Goal: Task Accomplishment & Management: Manage account settings

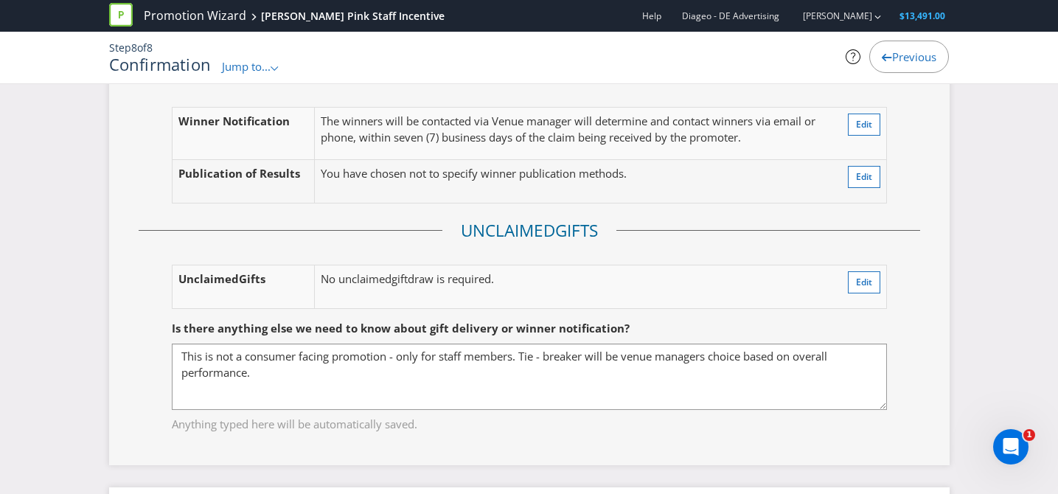
scroll to position [2402, 0]
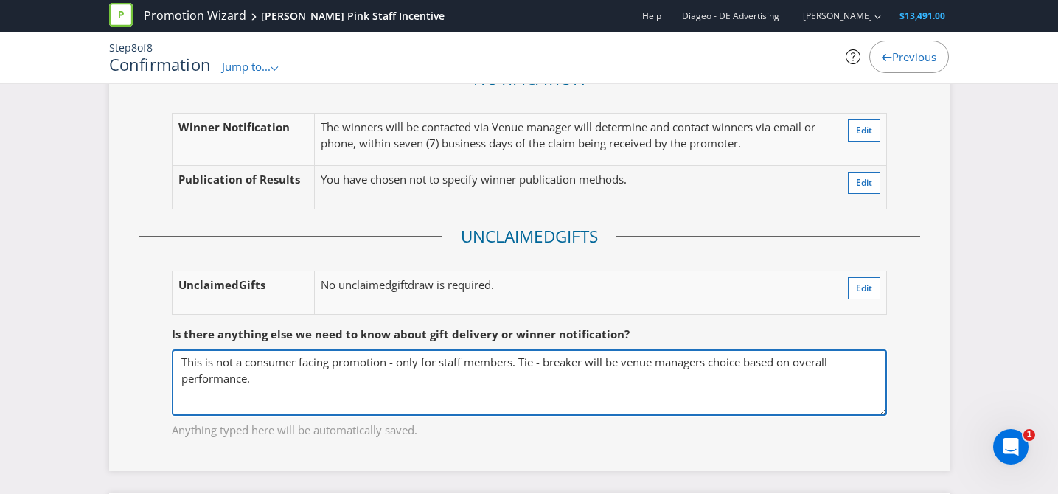
click at [784, 349] on textarea "This is not a consumer facing promotion - only for staff members. Tie - breaker…" at bounding box center [529, 382] width 715 height 66
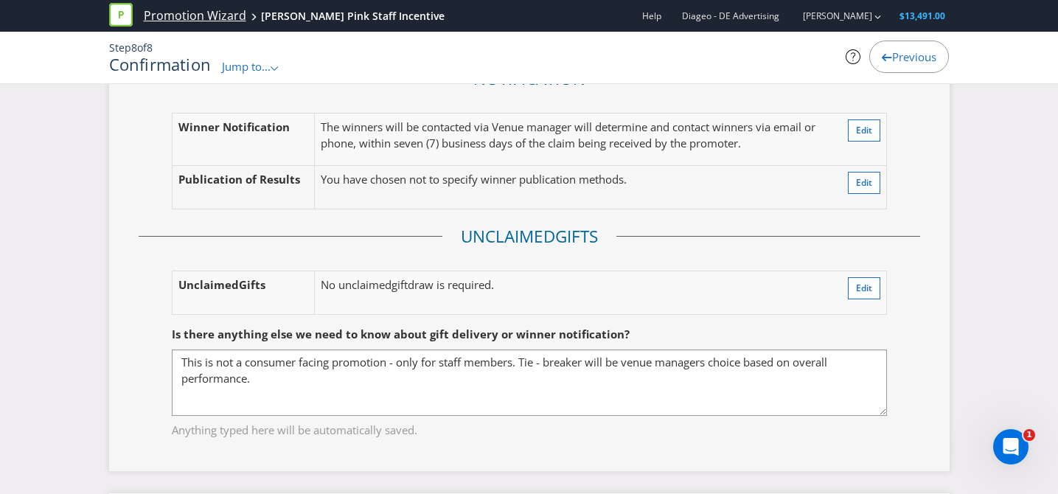
click at [181, 19] on link "Promotion Wizard" at bounding box center [195, 15] width 102 height 17
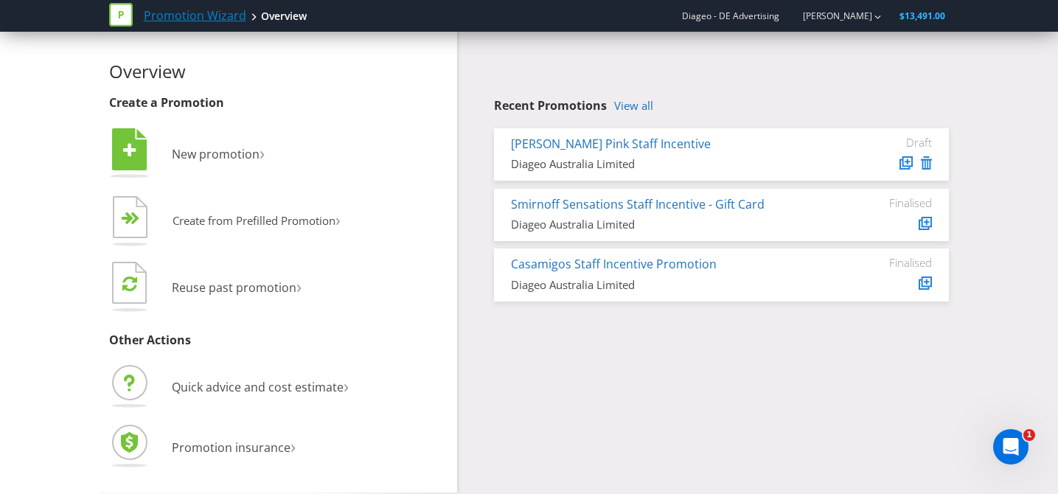
click at [181, 19] on link "Promotion Wizard" at bounding box center [195, 15] width 102 height 17
click at [121, 20] on icon at bounding box center [121, 15] width 24 height 24
drag, startPoint x: 722, startPoint y: 265, endPoint x: 473, endPoint y: 262, distance: 249.2
click at [473, 262] on div "Recent Promotions View all [PERSON_NAME] Pink Staff Incentive Diageo Australia …" at bounding box center [708, 170] width 503 height 277
copy link "Casamigos Staff Incentive Promotion"
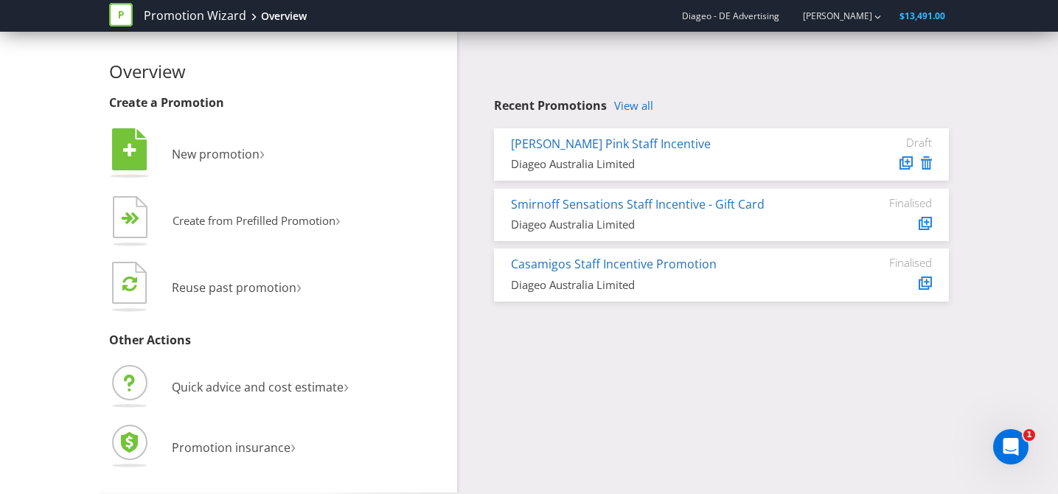
click at [649, 273] on div "Casamigos Staff Incentive Promotion Diageo Australia Limited" at bounding box center [666, 274] width 332 height 37
click at [654, 264] on link "Casamigos Staff Incentive Promotion" at bounding box center [614, 264] width 206 height 16
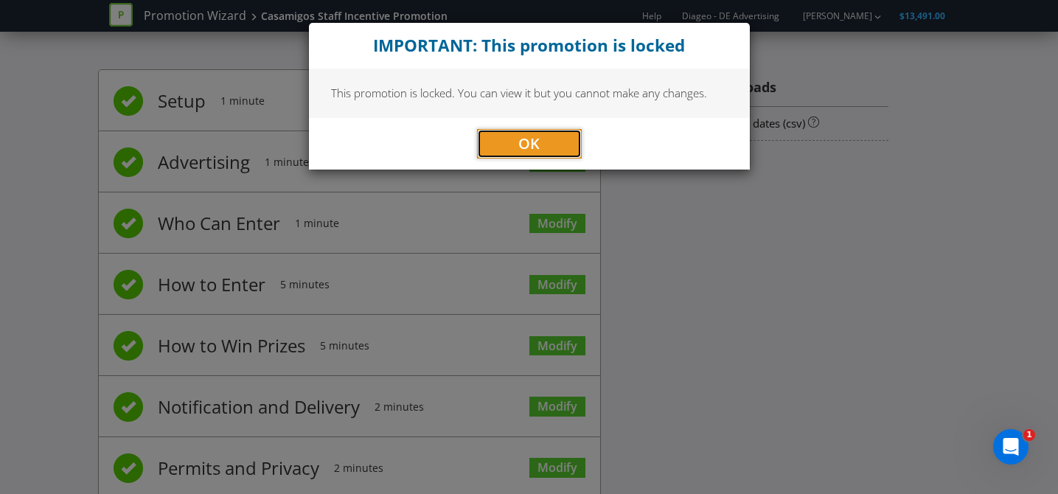
click at [540, 139] on button "OK" at bounding box center [529, 143] width 105 height 29
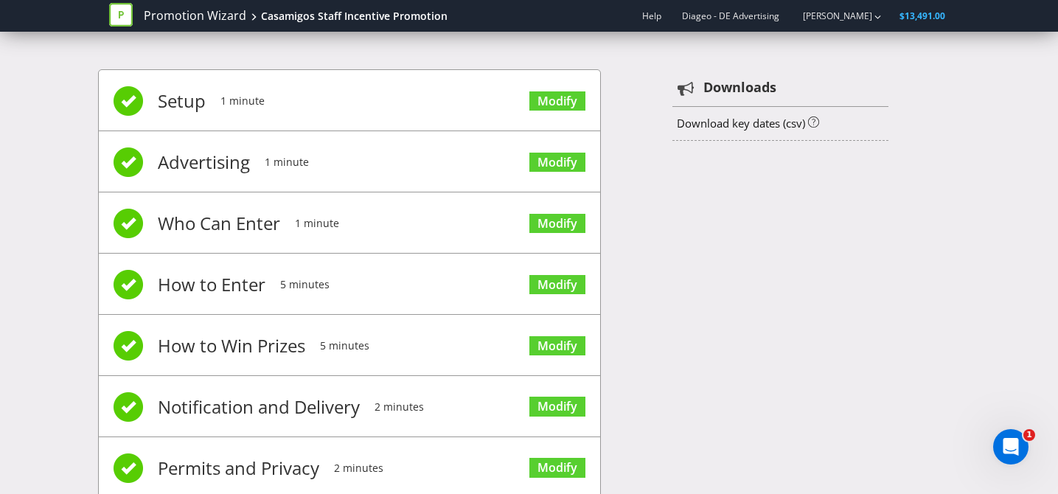
click at [172, 104] on span "Setup" at bounding box center [182, 101] width 48 height 59
click at [577, 88] on span "Modify" at bounding box center [557, 99] width 56 height 59
click at [573, 97] on link "Modify" at bounding box center [557, 101] width 56 height 20
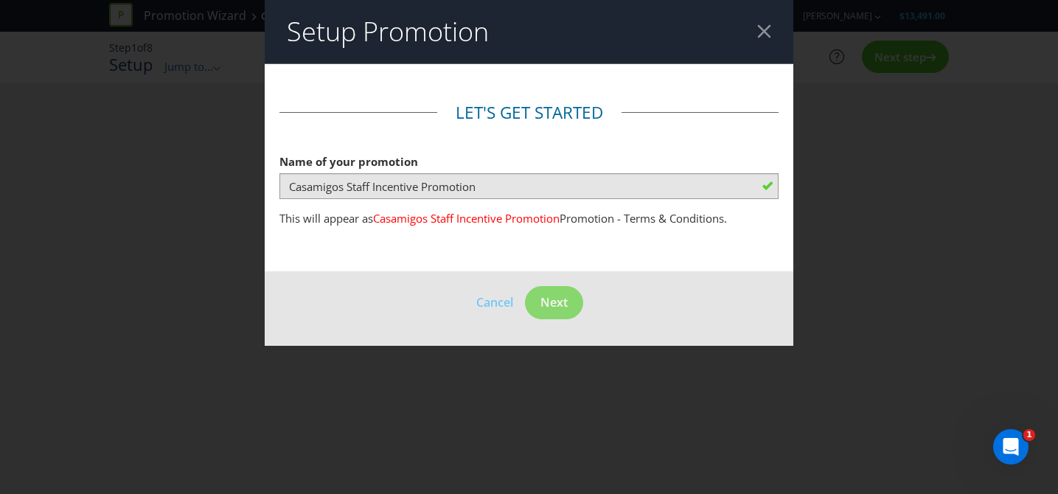
click at [773, 21] on header "Setup Promotion" at bounding box center [529, 31] width 529 height 63
click at [769, 37] on div at bounding box center [764, 31] width 14 height 14
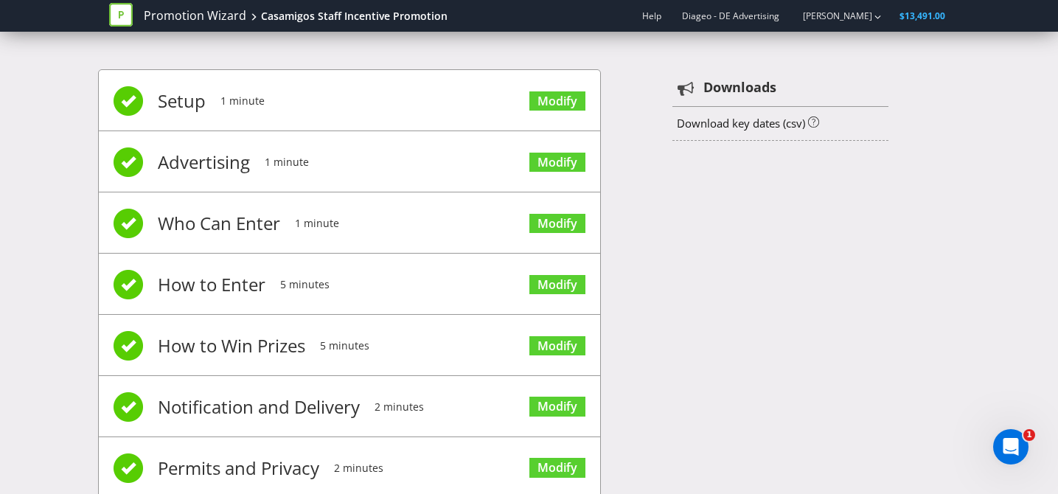
scroll to position [100, 0]
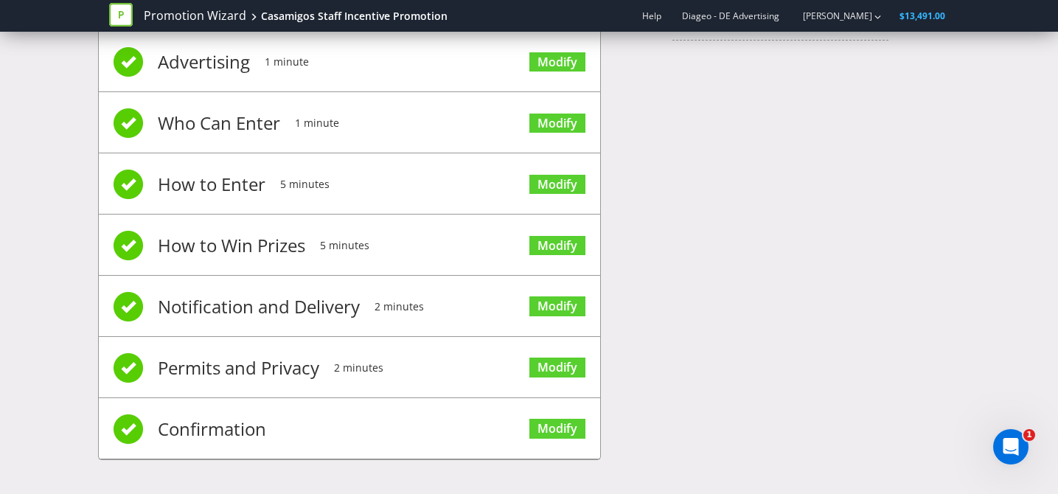
click at [188, 429] on span "Confirmation" at bounding box center [212, 429] width 108 height 59
click at [226, 365] on span "Permits and Privacy" at bounding box center [238, 367] width 161 height 59
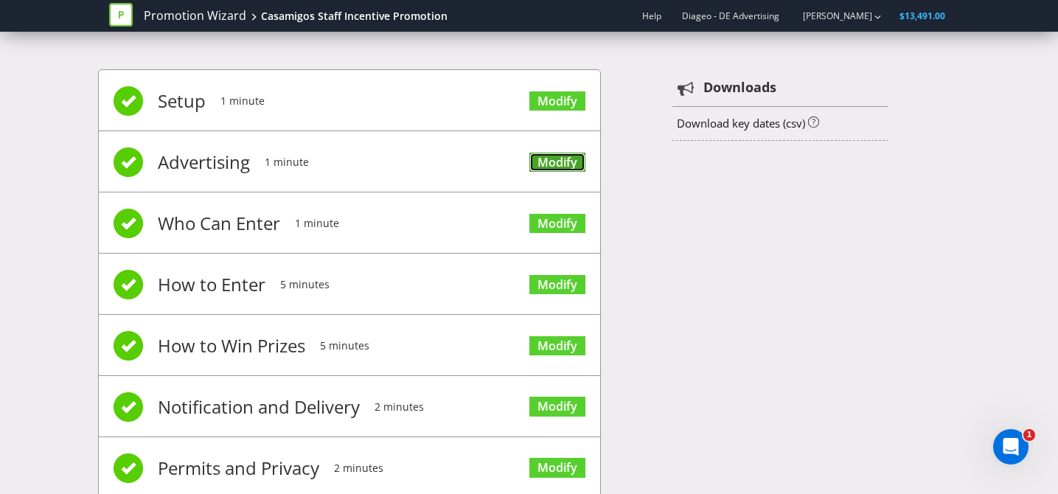
click at [574, 157] on link "Modify" at bounding box center [557, 163] width 56 height 20
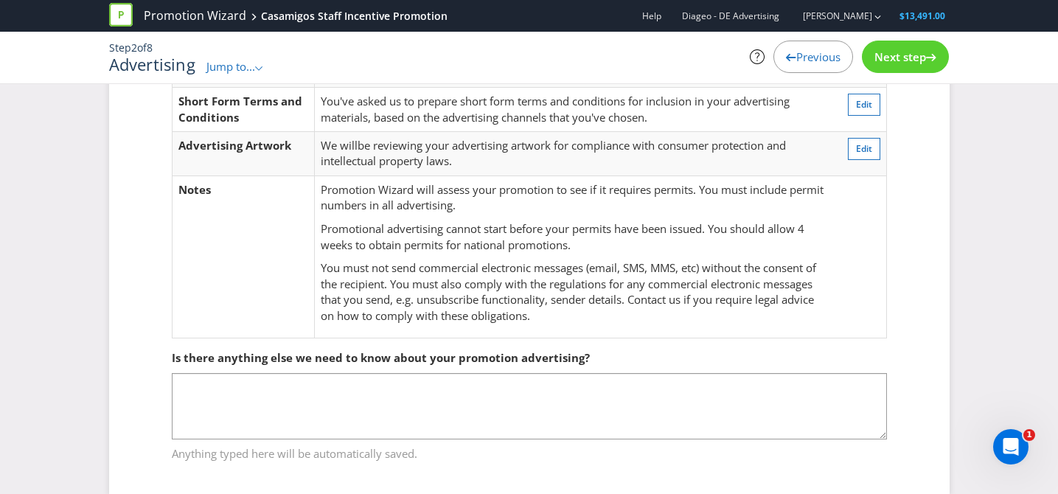
scroll to position [226, 0]
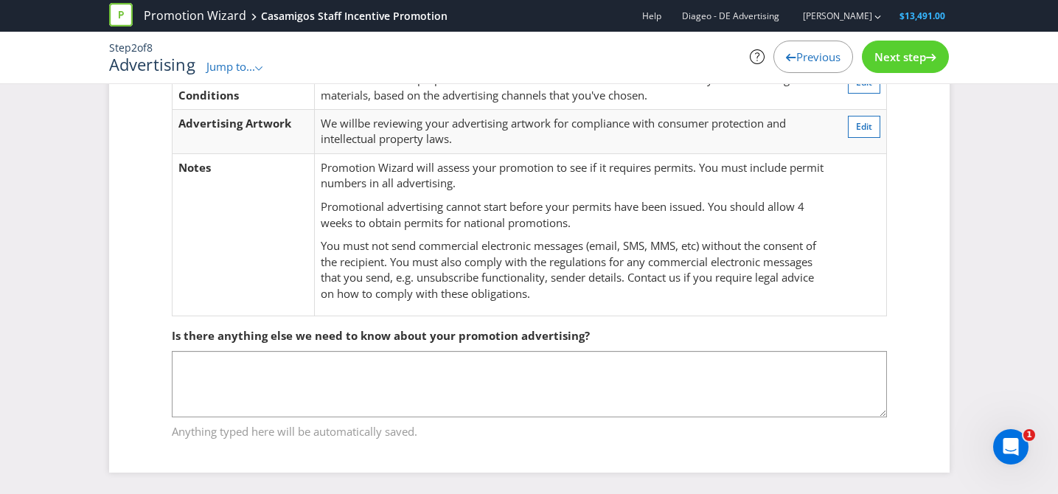
click at [927, 60] on icon at bounding box center [931, 57] width 10 height 7
